Goal: Information Seeking & Learning: Compare options

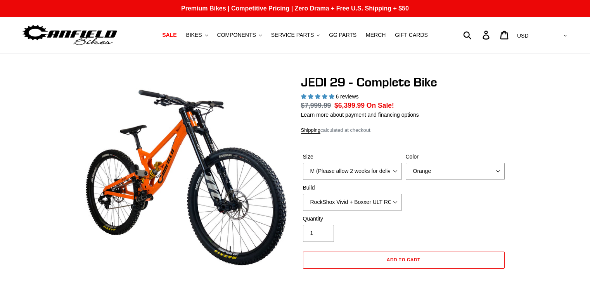
select select "highest-rating"
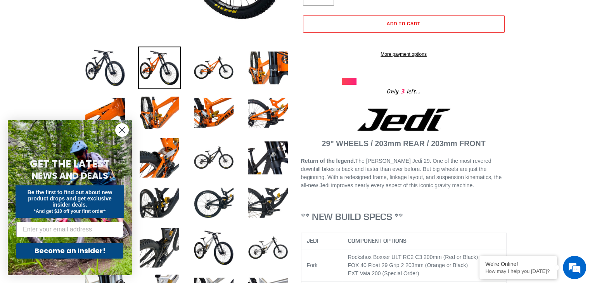
scroll to position [208, 0]
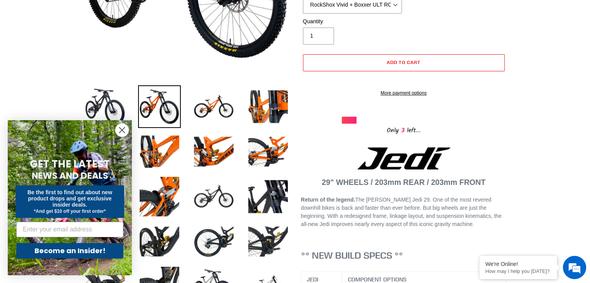
click at [124, 129] on circle "Close dialog" at bounding box center [122, 130] width 13 height 13
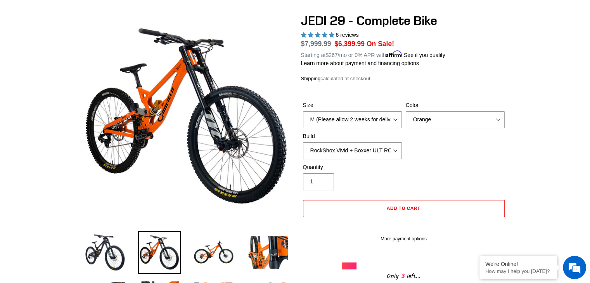
scroll to position [26, 0]
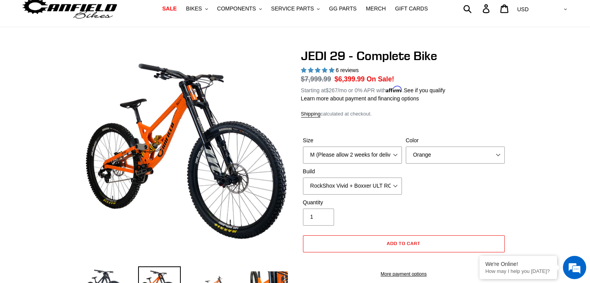
click at [211, 272] on img at bounding box center [213, 288] width 43 height 43
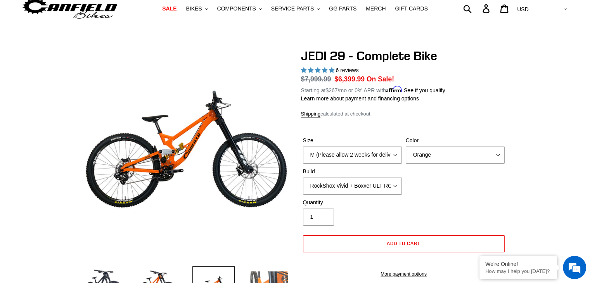
click at [265, 275] on img at bounding box center [268, 288] width 43 height 43
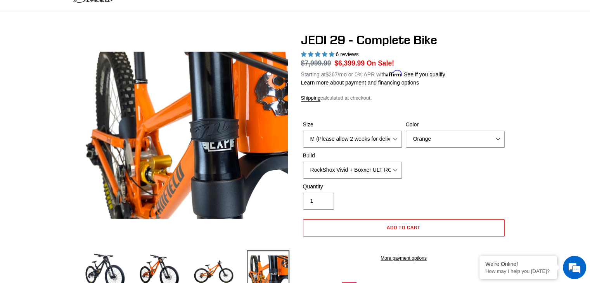
scroll to position [74, 0]
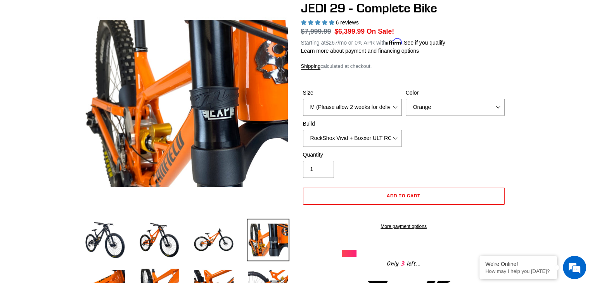
click at [392, 103] on select "M (Please allow 2 weeks for delivery) L (Please allow 2 weeks for delivery) XL …" at bounding box center [352, 107] width 99 height 17
click at [303, 99] on select "M (Please allow 2 weeks for delivery) L (Please allow 2 weeks for delivery) XL …" at bounding box center [352, 107] width 99 height 17
click at [439, 112] on select "Orange Stealth Black Raw" at bounding box center [455, 107] width 99 height 17
click at [406, 99] on select "Orange Stealth Black Raw" at bounding box center [455, 107] width 99 height 17
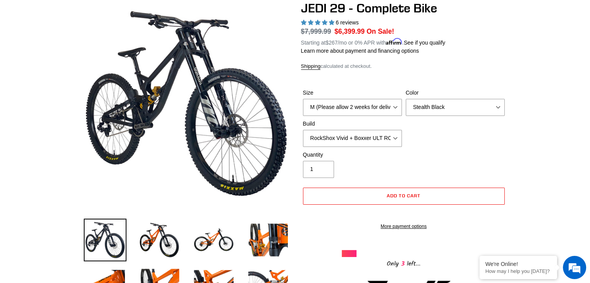
click at [437, 145] on div "Size M (Please allow 2 weeks for delivery) L (Please allow 2 weeks for delivery…" at bounding box center [404, 120] width 206 height 62
click at [434, 111] on select "Orange Stealth Black Raw" at bounding box center [455, 107] width 99 height 17
select select "Raw"
click at [406, 99] on select "Orange Stealth Black Raw" at bounding box center [455, 107] width 99 height 17
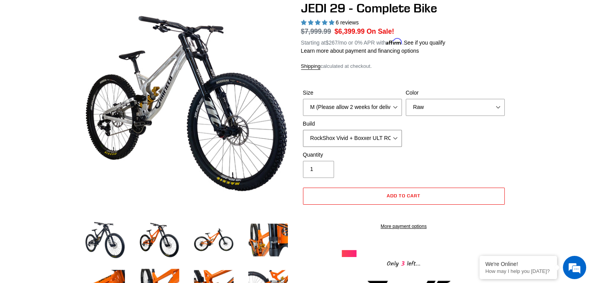
click at [386, 138] on select "RockShox Vivid + Boxxer ULT RC2 C3 200 + SRAM XO RockShox Vivid + Boxxer ULT RC…" at bounding box center [352, 138] width 99 height 17
click at [303, 130] on select "RockShox Vivid + Boxxer ULT RC2 C3 200 + SRAM XO RockShox Vivid + Boxxer ULT RC…" at bounding box center [352, 138] width 99 height 17
click at [396, 140] on select "RockShox Vivid + Boxxer ULT RC2 C3 200 + SRAM XO RockShox Vivid + Boxxer ULT RC…" at bounding box center [352, 138] width 99 height 17
click at [303, 130] on select "RockShox Vivid + Boxxer ULT RC2 C3 200 + SRAM XO RockShox Vivid + Boxxer ULT RC…" at bounding box center [352, 138] width 99 height 17
click at [372, 142] on select "RockShox Vivid + Boxxer ULT RC2 C3 200 + SRAM XO RockShox Vivid + Boxxer ULT RC…" at bounding box center [352, 138] width 99 height 17
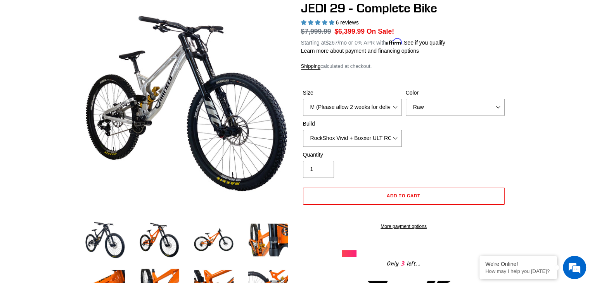
click at [303, 130] on select "RockShox Vivid + Boxxer ULT RC2 C3 200 + SRAM XO RockShox Vivid + Boxxer ULT RC…" at bounding box center [352, 138] width 99 height 17
click at [380, 137] on select "RockShox Vivid + Boxxer ULT RC2 C3 200 + SRAM XO RockShox Vivid + Boxxer ULT RC…" at bounding box center [352, 138] width 99 height 17
select select "Fox DHX2 + Fox 40 Float Grip 2 203 + Shimano"
click at [303, 130] on select "RockShox Vivid + Boxxer ULT RC2 C3 200 + SRAM XO RockShox Vivid + Boxxer ULT RC…" at bounding box center [352, 138] width 99 height 17
click at [256, 249] on img at bounding box center [268, 240] width 43 height 43
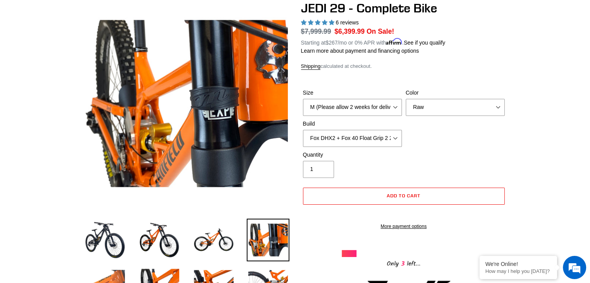
click at [118, 267] on img at bounding box center [105, 285] width 43 height 43
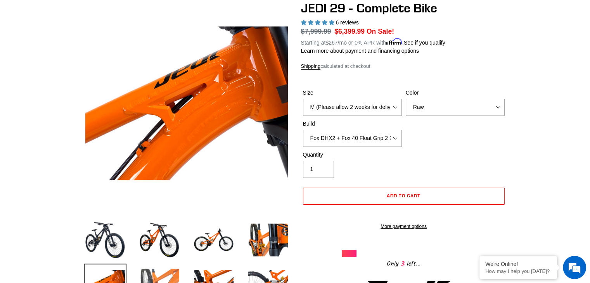
click at [152, 275] on img at bounding box center [159, 285] width 43 height 43
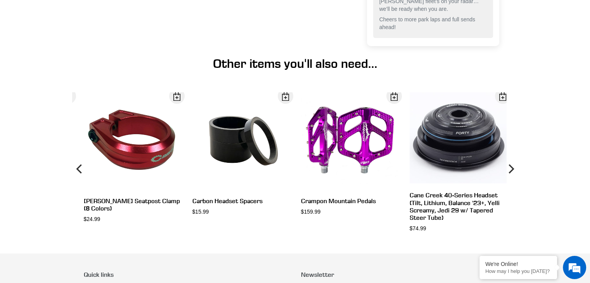
scroll to position [2674, 0]
